Goal: Task Accomplishment & Management: Manage account settings

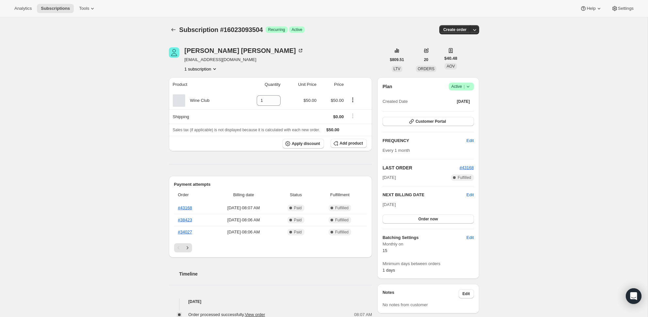
click at [467, 86] on icon at bounding box center [468, 86] width 7 height 7
click at [470, 112] on span "Cancel subscription" at bounding box center [459, 110] width 37 height 5
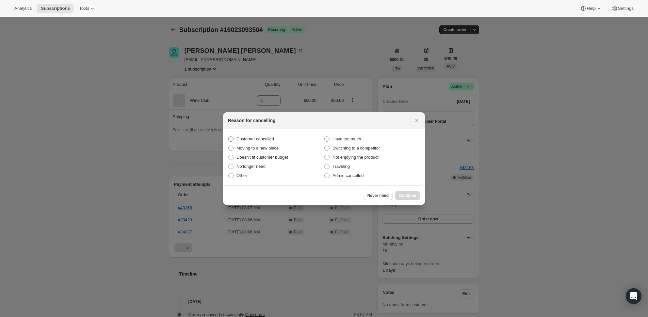
click at [229, 139] on span ":rbj:" at bounding box center [230, 138] width 5 height 5
click at [229, 137] on input "Customer cancelled" at bounding box center [228, 136] width 0 height 0
radio input "true"
click at [406, 192] on button "Continue" at bounding box center [407, 195] width 25 height 9
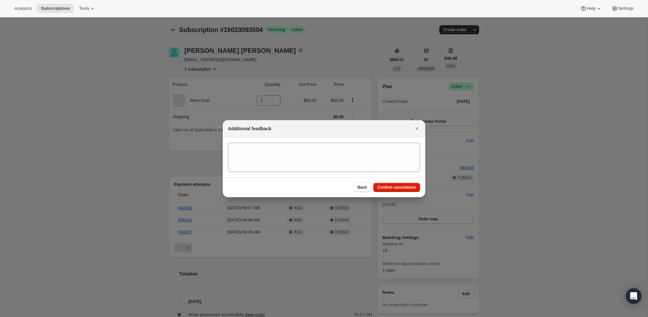
click at [285, 142] on section ":rbj:" at bounding box center [324, 157] width 202 height 40
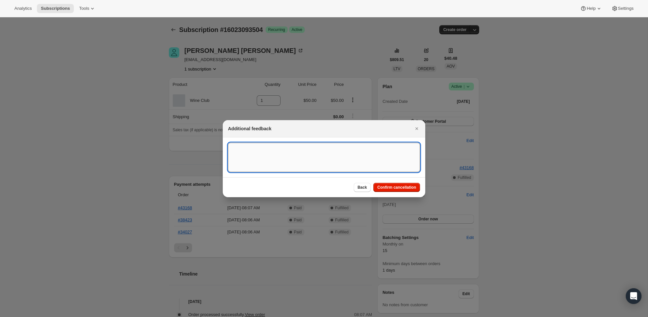
click at [326, 160] on textarea ":rbj:" at bounding box center [324, 157] width 192 height 29
type textarea "C"
type textarea "Called the store and cancelled!"
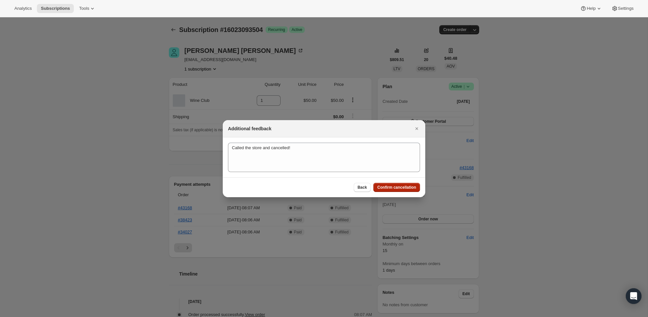
click at [408, 186] on span "Confirm cancellation" at bounding box center [396, 187] width 39 height 5
